Goal: Task Accomplishment & Management: Use online tool/utility

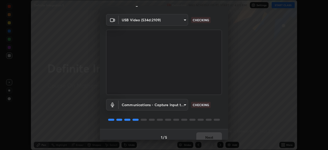
scroll to position [18, 0]
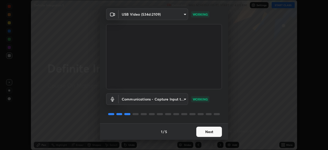
click at [208, 130] on button "Next" at bounding box center [209, 131] width 26 height 10
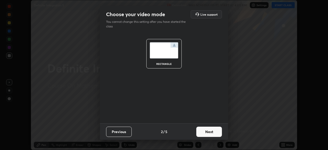
scroll to position [0, 0]
click at [208, 132] on button "Next" at bounding box center [209, 131] width 26 height 10
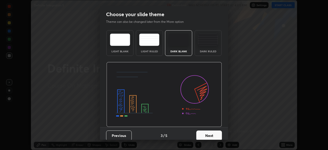
click at [208, 134] on button "Next" at bounding box center [209, 135] width 26 height 10
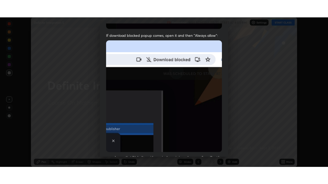
scroll to position [123, 0]
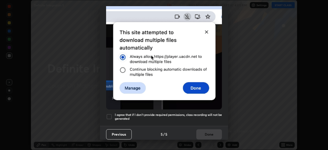
click at [204, 113] on h5 "I agree that if I don't provide required permissions, class recording will not …" at bounding box center [168, 117] width 107 height 8
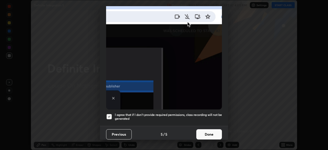
click at [208, 130] on button "Done" at bounding box center [209, 134] width 26 height 10
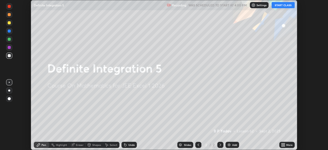
click at [286, 145] on div "More" at bounding box center [289, 144] width 6 height 3
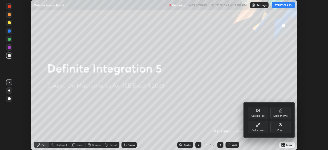
click at [255, 128] on div "Full screen" at bounding box center [258, 127] width 20 height 12
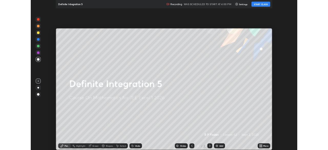
scroll to position [184, 328]
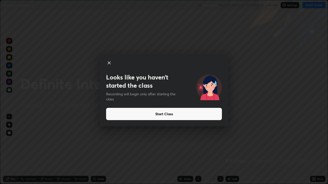
click at [214, 114] on button "Start Class" at bounding box center [164, 114] width 116 height 12
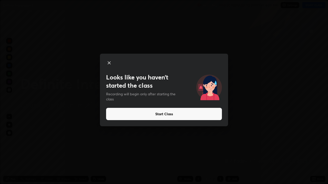
click at [205, 120] on button "Start Class" at bounding box center [164, 114] width 116 height 12
click at [202, 119] on button "Start Class" at bounding box center [164, 114] width 116 height 12
click at [199, 118] on button "Start Class" at bounding box center [164, 114] width 116 height 12
click at [192, 118] on button "Start Class" at bounding box center [164, 114] width 116 height 12
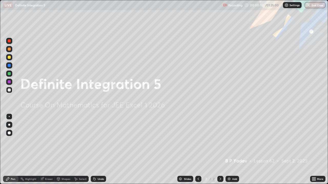
click at [235, 150] on div "Add" at bounding box center [234, 179] width 5 height 3
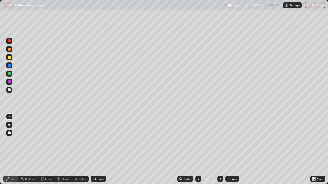
click at [100, 150] on div "Undo" at bounding box center [101, 179] width 6 height 3
click at [228, 150] on img at bounding box center [229, 179] width 4 height 4
click at [10, 49] on div at bounding box center [9, 49] width 3 height 3
click at [8, 49] on div at bounding box center [9, 49] width 3 height 3
click at [9, 91] on div at bounding box center [9, 90] width 3 height 3
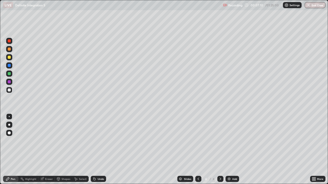
click at [0, 46] on div "Setting up your live class" at bounding box center [164, 92] width 328 height 184
click at [227, 150] on img at bounding box center [229, 179] width 4 height 4
click at [10, 50] on div at bounding box center [9, 49] width 3 height 3
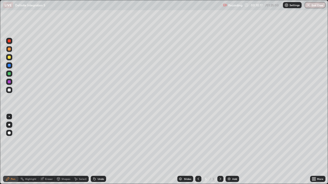
click at [198, 150] on icon at bounding box center [198, 179] width 4 height 4
click at [220, 150] on icon at bounding box center [220, 179] width 4 height 4
click at [227, 150] on img at bounding box center [229, 179] width 4 height 4
click at [101, 150] on div "Undo" at bounding box center [98, 179] width 15 height 6
click at [102, 150] on div "Undo" at bounding box center [98, 179] width 15 height 6
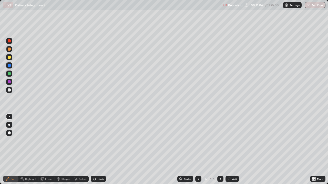
click at [51, 150] on div "Eraser" at bounding box center [49, 179] width 8 height 3
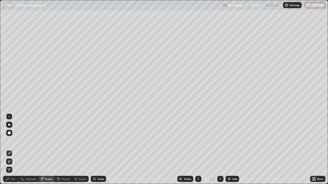
click at [12, 150] on div "Pen" at bounding box center [13, 179] width 5 height 3
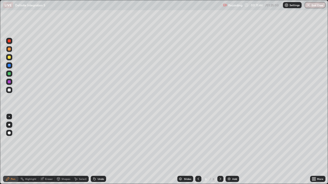
click at [10, 91] on div at bounding box center [9, 90] width 6 height 6
click at [101, 150] on div "Undo" at bounding box center [101, 179] width 6 height 3
click at [227, 150] on img at bounding box center [229, 179] width 4 height 4
click at [197, 150] on div at bounding box center [198, 179] width 6 height 6
click at [219, 150] on icon at bounding box center [220, 179] width 4 height 4
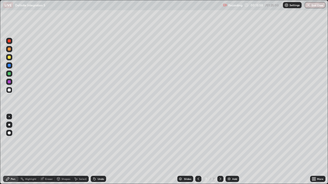
click at [98, 150] on div "Undo" at bounding box center [101, 179] width 6 height 3
click at [99, 150] on div "Undo" at bounding box center [98, 179] width 15 height 6
click at [196, 150] on icon at bounding box center [198, 179] width 4 height 4
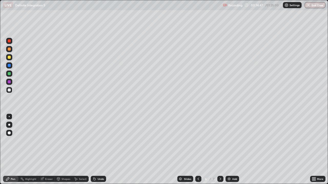
click at [217, 150] on div at bounding box center [220, 179] width 6 height 6
click at [197, 150] on icon at bounding box center [198, 179] width 4 height 4
click at [196, 150] on icon at bounding box center [198, 179] width 4 height 4
click at [218, 150] on icon at bounding box center [220, 179] width 4 height 4
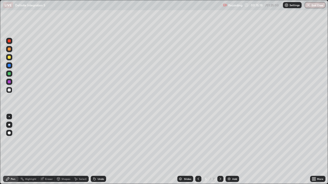
click at [219, 150] on icon at bounding box center [220, 179] width 4 height 4
click at [198, 150] on icon at bounding box center [198, 179] width 4 height 4
click at [219, 150] on icon at bounding box center [220, 179] width 4 height 4
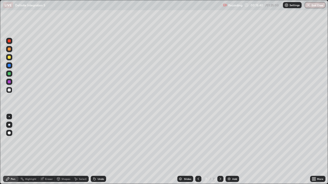
click at [219, 150] on icon at bounding box center [220, 179] width 2 height 3
click at [228, 150] on img at bounding box center [229, 179] width 4 height 4
click at [198, 150] on div at bounding box center [198, 179] width 6 height 6
click at [195, 150] on div at bounding box center [198, 179] width 6 height 6
click at [198, 150] on icon at bounding box center [198, 179] width 4 height 4
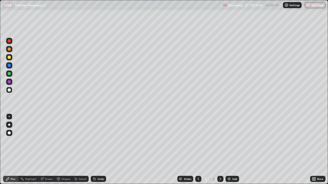
click at [198, 150] on icon at bounding box center [198, 179] width 4 height 4
click at [220, 150] on icon at bounding box center [220, 179] width 4 height 4
click at [197, 150] on icon at bounding box center [198, 179] width 4 height 4
click at [218, 150] on icon at bounding box center [220, 179] width 4 height 4
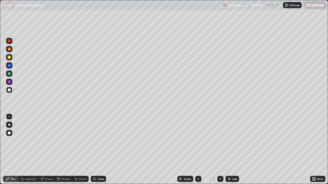
click at [220, 150] on icon at bounding box center [220, 179] width 4 height 4
click at [199, 150] on div at bounding box center [198, 179] width 6 height 6
click at [219, 150] on icon at bounding box center [220, 179] width 4 height 4
click at [226, 150] on div "Add" at bounding box center [232, 179] width 14 height 6
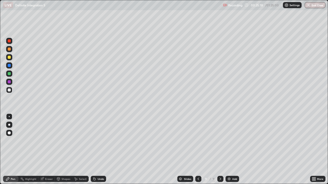
click at [9, 50] on div at bounding box center [9, 49] width 3 height 3
click at [9, 75] on div at bounding box center [9, 73] width 3 height 3
click at [9, 91] on div at bounding box center [9, 90] width 3 height 3
click at [227, 150] on img at bounding box center [229, 179] width 4 height 4
click at [228, 150] on img at bounding box center [229, 179] width 4 height 4
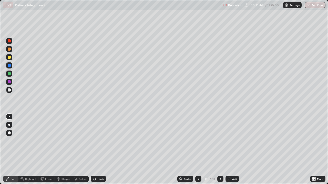
click at [198, 150] on icon at bounding box center [198, 179] width 2 height 3
click at [217, 150] on div at bounding box center [220, 179] width 6 height 6
click at [227, 150] on img at bounding box center [229, 179] width 4 height 4
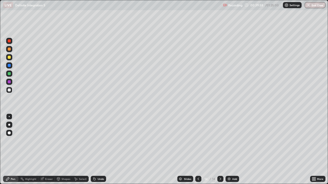
click at [100, 150] on div "Undo" at bounding box center [101, 179] width 6 height 3
click at [99, 150] on div "Undo" at bounding box center [98, 179] width 15 height 6
click at [101, 150] on div "Undo" at bounding box center [101, 179] width 6 height 3
click at [101, 150] on div "Undo" at bounding box center [98, 179] width 15 height 6
click at [102, 150] on div "Undo" at bounding box center [97, 179] width 17 height 10
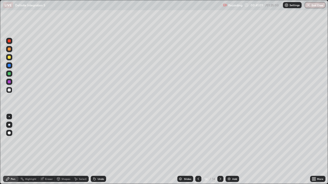
click at [103, 150] on div "Undo" at bounding box center [97, 179] width 17 height 10
click at [228, 150] on img at bounding box center [229, 179] width 4 height 4
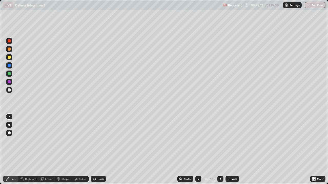
click at [10, 49] on div at bounding box center [9, 49] width 3 height 3
click at [10, 74] on div at bounding box center [9, 73] width 3 height 3
click at [9, 90] on div at bounding box center [9, 90] width 3 height 3
click at [227, 150] on div "Add" at bounding box center [232, 179] width 14 height 6
click at [8, 58] on div at bounding box center [9, 57] width 3 height 3
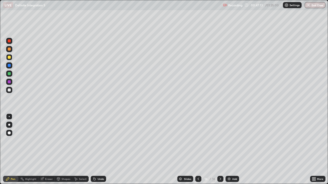
click at [9, 91] on div at bounding box center [9, 90] width 3 height 3
click at [196, 150] on icon at bounding box center [198, 179] width 4 height 4
click at [10, 74] on div at bounding box center [9, 73] width 3 height 3
click at [103, 150] on div "Undo" at bounding box center [98, 179] width 15 height 6
click at [104, 150] on div "Undo" at bounding box center [98, 179] width 15 height 6
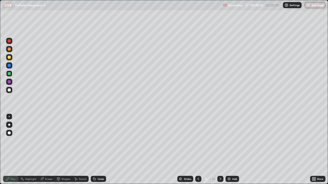
click at [105, 150] on div "Undo" at bounding box center [98, 179] width 15 height 6
click at [220, 150] on icon at bounding box center [220, 179] width 4 height 4
click at [228, 150] on img at bounding box center [229, 179] width 4 height 4
click at [11, 92] on div at bounding box center [9, 90] width 6 height 6
click at [228, 150] on img at bounding box center [229, 179] width 4 height 4
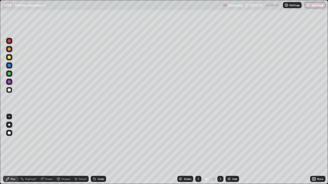
click at [198, 150] on icon at bounding box center [198, 179] width 4 height 4
click at [220, 150] on icon at bounding box center [220, 179] width 4 height 4
click at [197, 150] on icon at bounding box center [198, 179] width 4 height 4
click at [198, 150] on icon at bounding box center [198, 179] width 4 height 4
click at [197, 150] on icon at bounding box center [198, 179] width 4 height 4
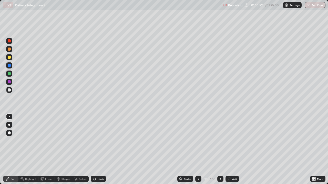
click at [220, 150] on div at bounding box center [220, 179] width 6 height 6
click at [220, 150] on icon at bounding box center [220, 179] width 4 height 4
click at [228, 150] on img at bounding box center [229, 179] width 4 height 4
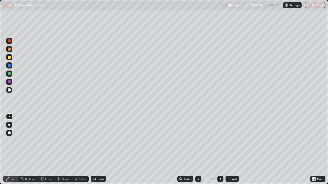
click at [9, 74] on div at bounding box center [9, 73] width 3 height 3
click at [9, 49] on div at bounding box center [9, 49] width 3 height 3
click at [10, 75] on div at bounding box center [9, 73] width 3 height 3
click at [228, 150] on img at bounding box center [229, 179] width 4 height 4
click at [9, 91] on div at bounding box center [9, 90] width 3 height 3
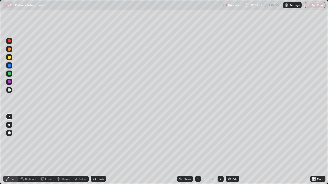
click at [10, 75] on div at bounding box center [9, 74] width 6 height 6
click at [8, 91] on div at bounding box center [9, 90] width 3 height 3
click at [100, 150] on div "Undo" at bounding box center [101, 179] width 6 height 3
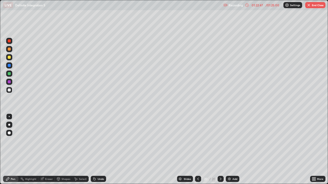
click at [316, 5] on button "End Class" at bounding box center [315, 5] width 20 height 6
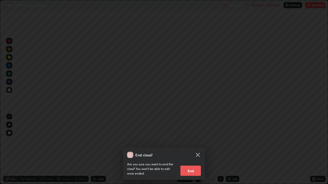
click at [191, 150] on button "End" at bounding box center [190, 171] width 20 height 10
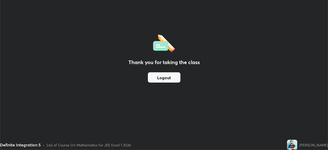
scroll to position [25454, 25276]
